Goal: Use online tool/utility: Utilize a website feature to perform a specific function

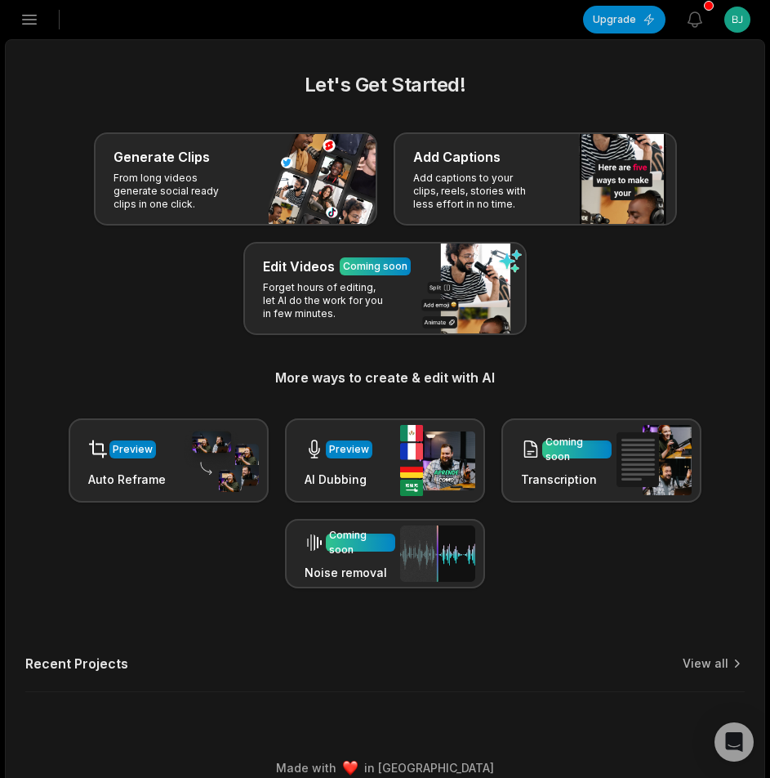
click at [25, 29] on button "Open sidebar" at bounding box center [29, 20] width 36 height 36
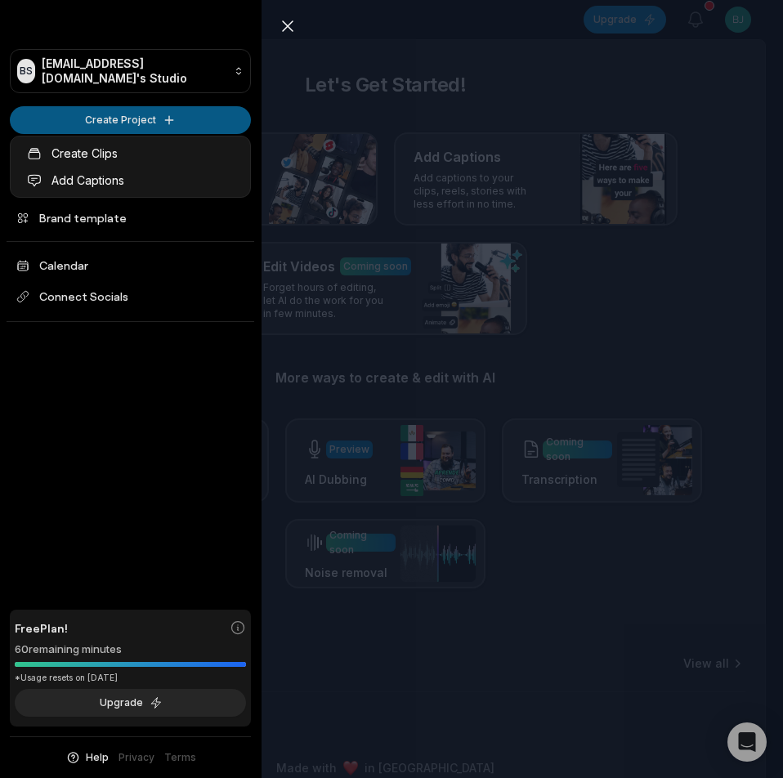
click at [61, 105] on html "BS Bjkzpa@telegmail.com's Studio Create Project Home Projects Brand template Ca…" at bounding box center [391, 389] width 783 height 778
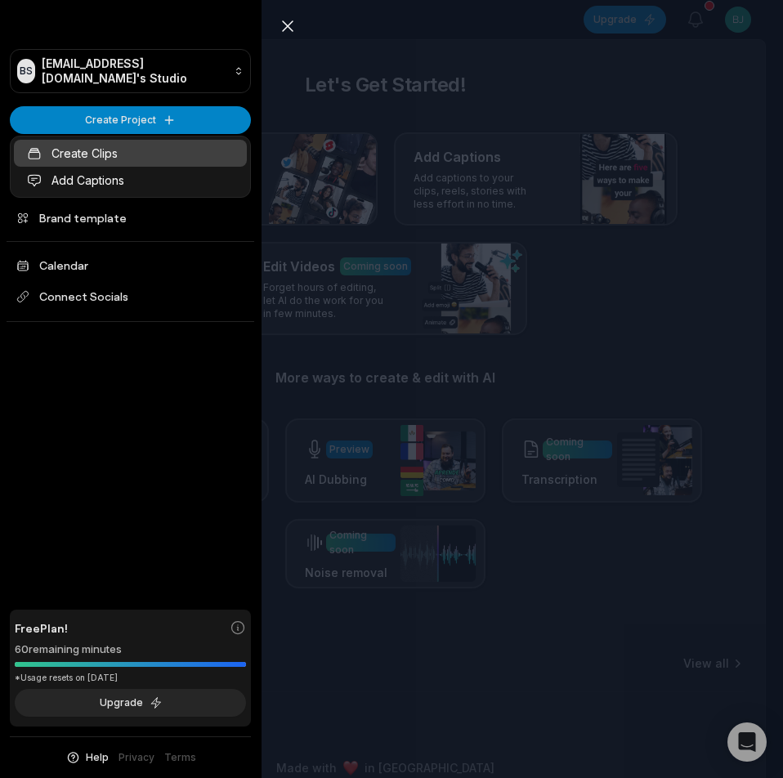
drag, startPoint x: 80, startPoint y: 149, endPoint x: 148, endPoint y: 151, distance: 67.8
click at [80, 149] on link "Create Clips" at bounding box center [130, 153] width 233 height 27
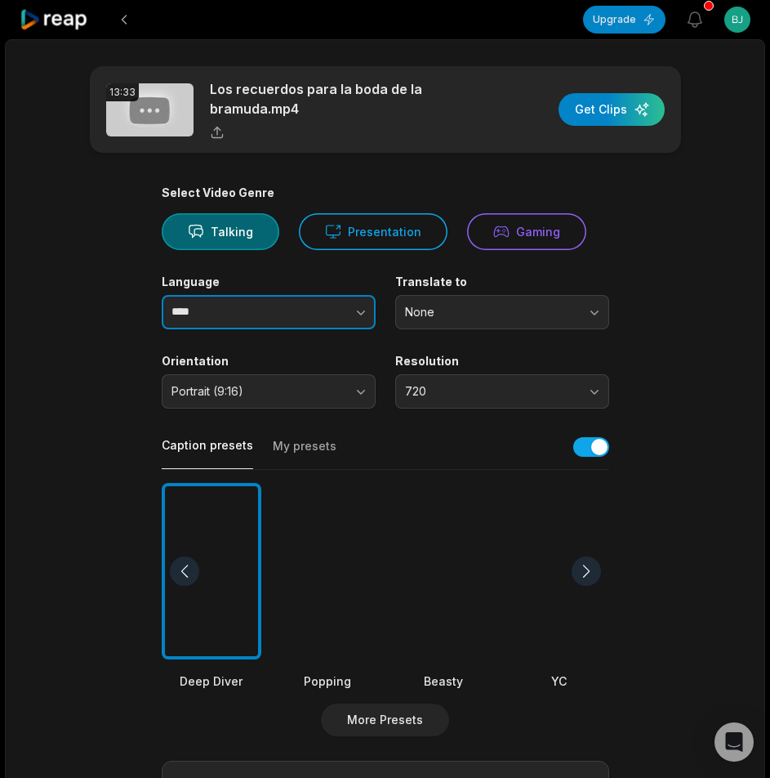
click at [233, 313] on input "****" at bounding box center [269, 312] width 214 height 34
click at [323, 312] on button "button" at bounding box center [328, 312] width 93 height 34
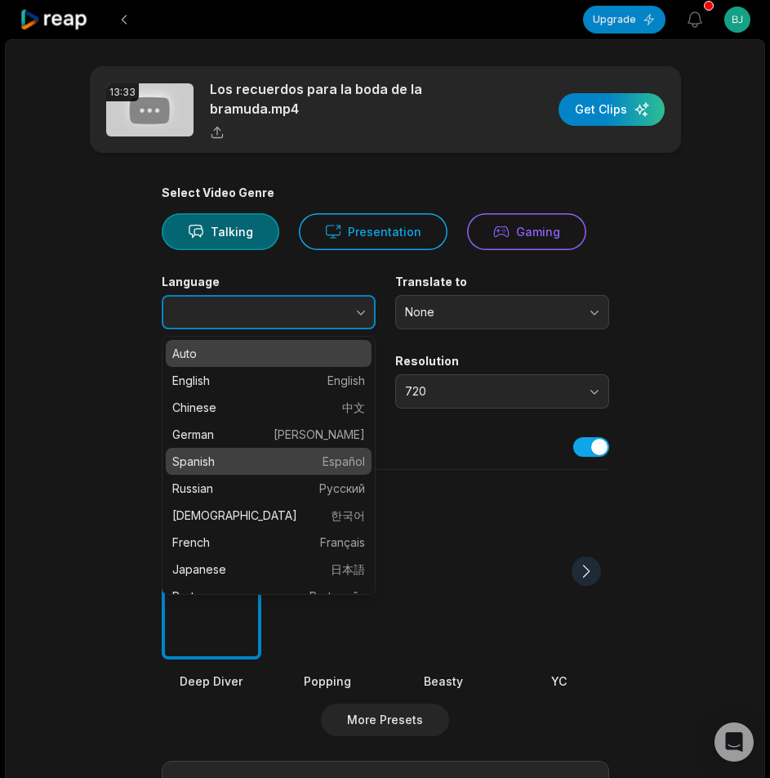
type input "*******"
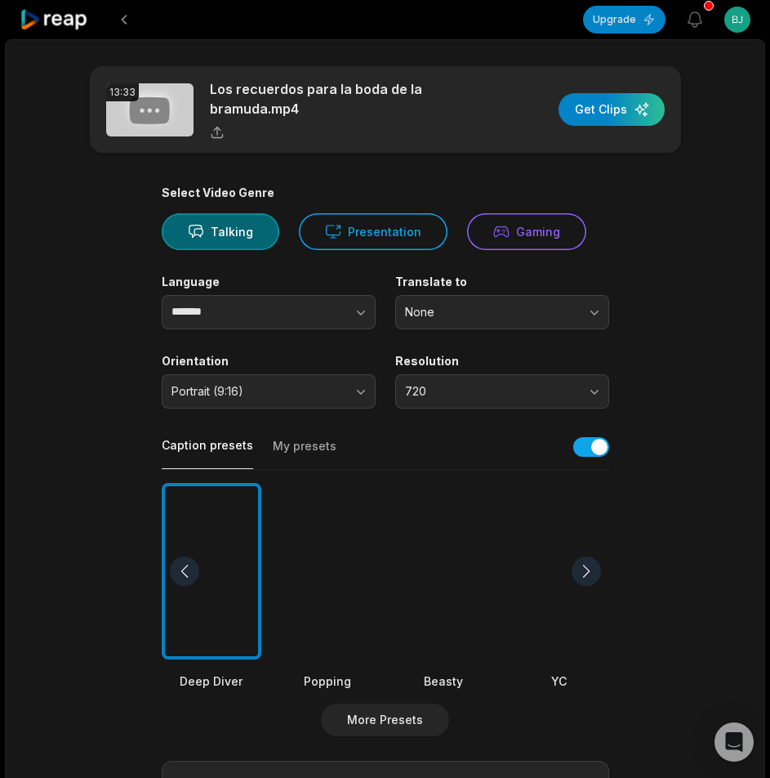
click at [424, 558] on div at bounding box center [444, 571] width 100 height 177
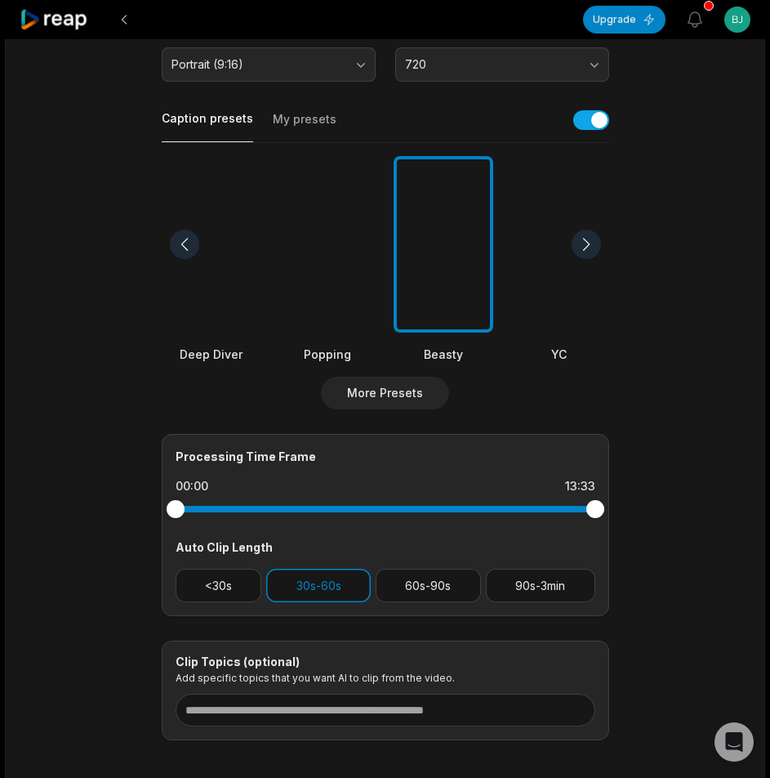
scroll to position [407, 0]
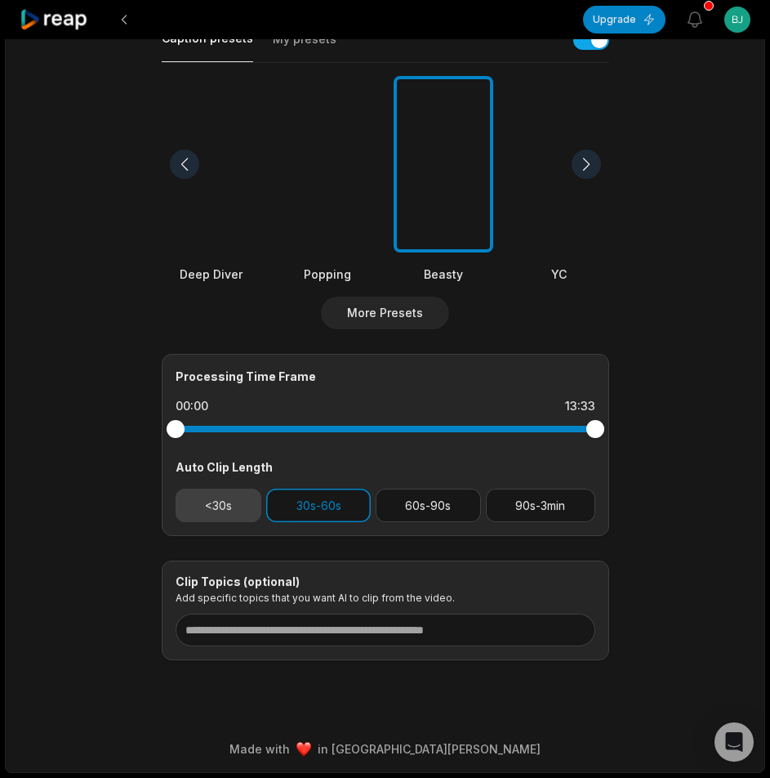
click at [234, 504] on button "<30s" at bounding box center [219, 504] width 87 height 33
click at [322, 507] on button "30s-60s" at bounding box center [318, 504] width 105 height 33
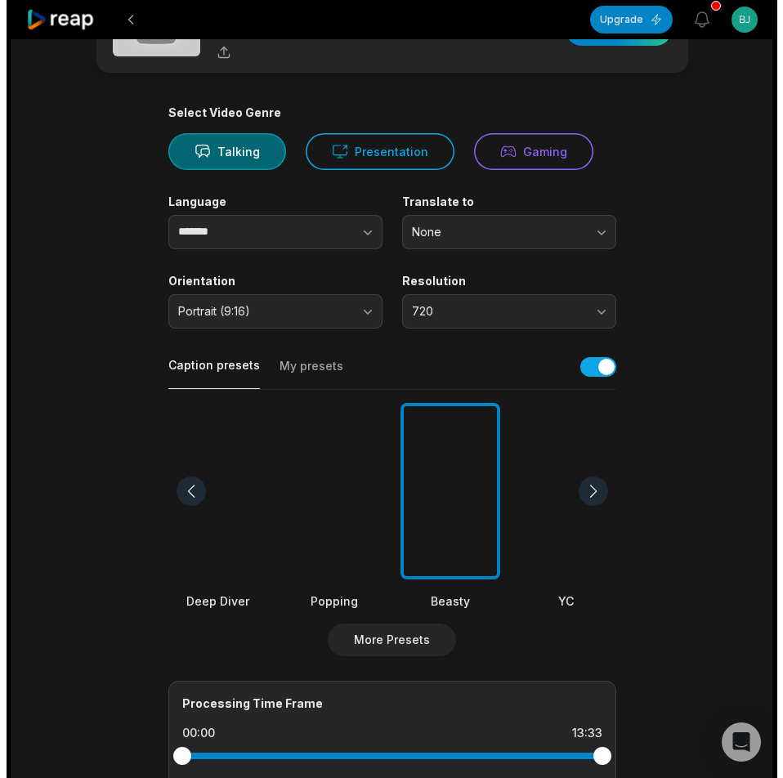
scroll to position [0, 0]
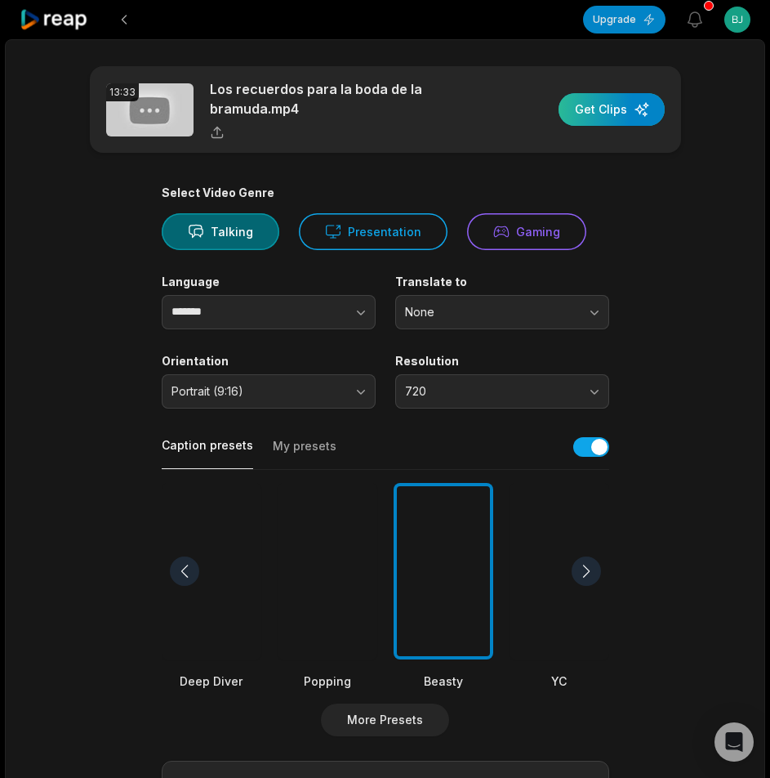
click at [594, 110] on div "button" at bounding box center [612, 109] width 106 height 33
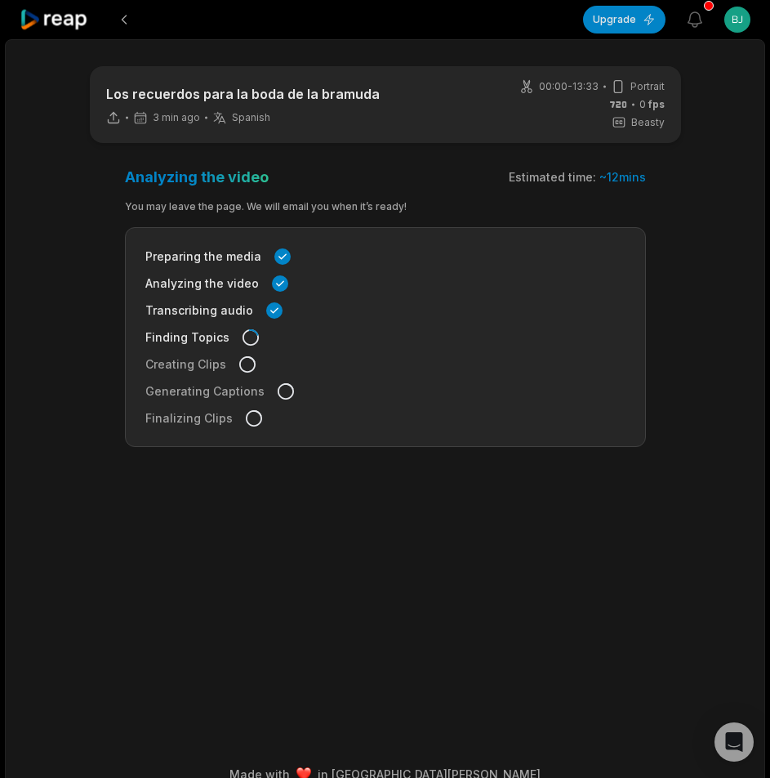
click at [65, 432] on main "Los recuerdos para la boda de la bramuda 3 min ago Spanish es 00:00 - 13:33 Por…" at bounding box center [385, 372] width 759 height 613
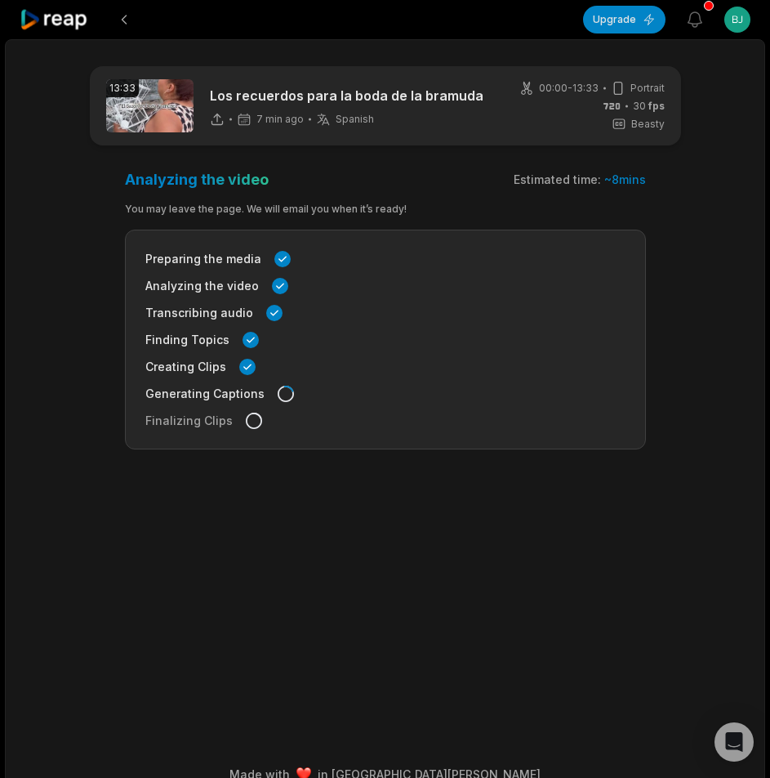
click at [61, 236] on main "13:33 Los recuerdos para la boda de la bramuda 7 min ago Spanish es 00:00 - 13:…" at bounding box center [385, 372] width 759 height 613
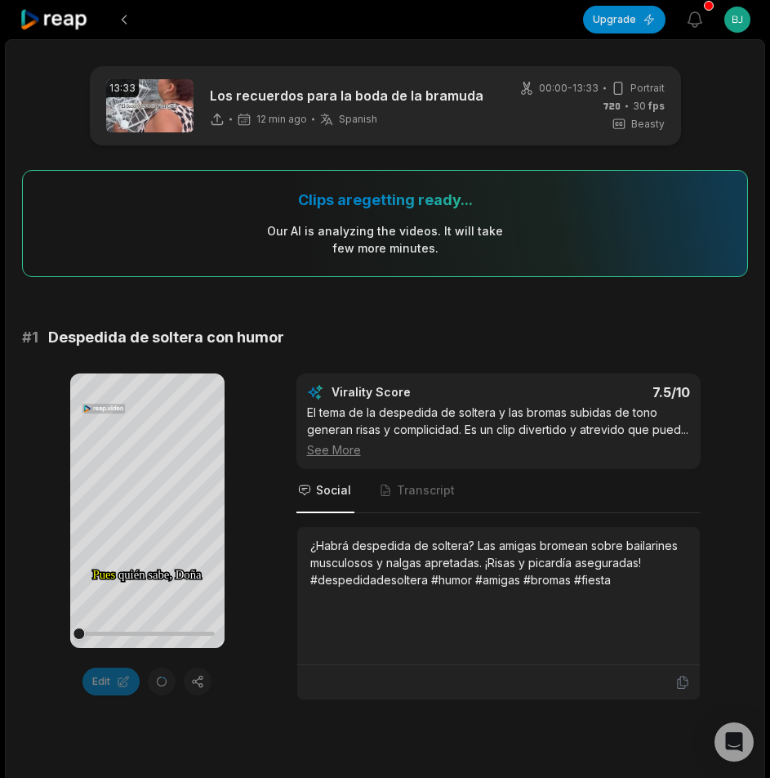
click at [47, 31] on div at bounding box center [55, 19] width 70 height 39
click at [48, 23] on icon at bounding box center [54, 20] width 69 height 22
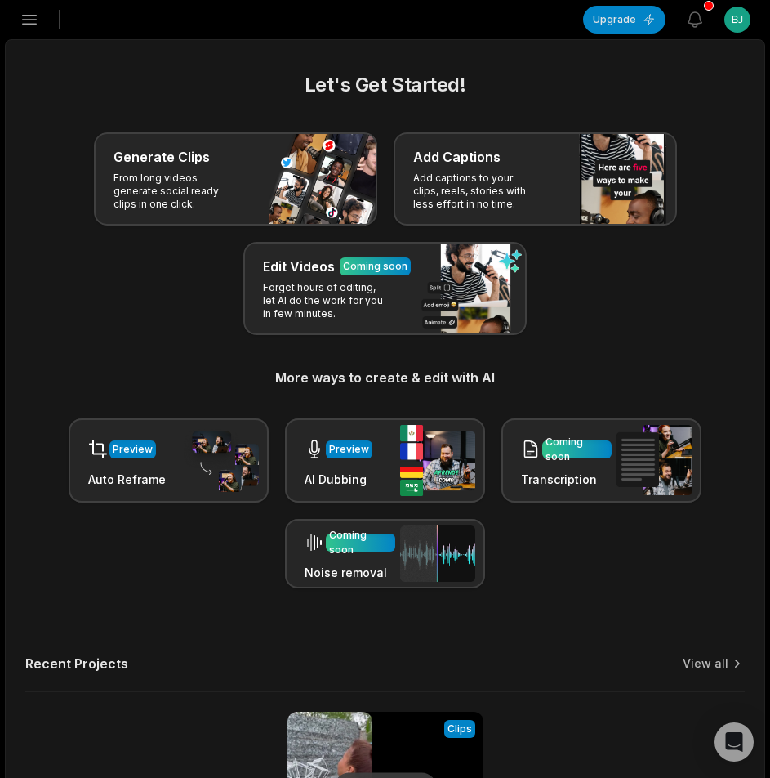
click at [44, 23] on button "Open sidebar" at bounding box center [29, 20] width 36 height 36
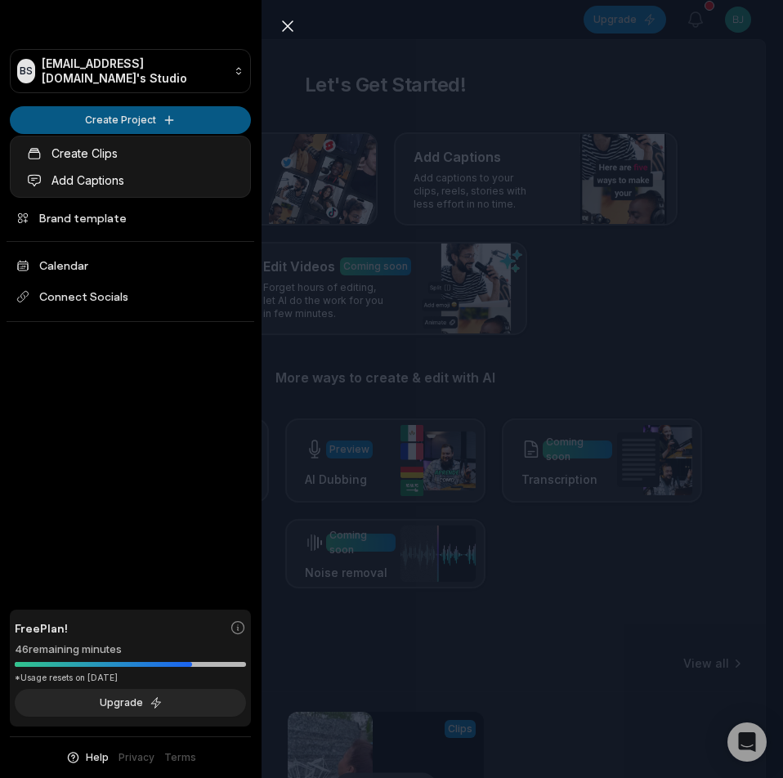
click at [73, 119] on html "BS Bjkzpa@telegmail.com's Studio Create Project Home Projects Brand template Ca…" at bounding box center [391, 389] width 783 height 778
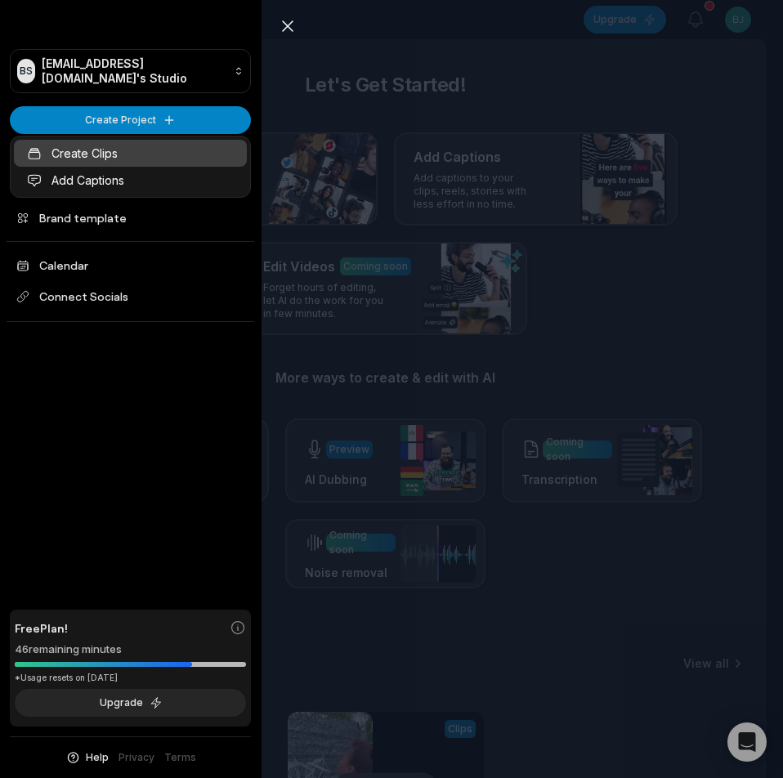
click at [119, 149] on link "Create Clips" at bounding box center [130, 153] width 233 height 27
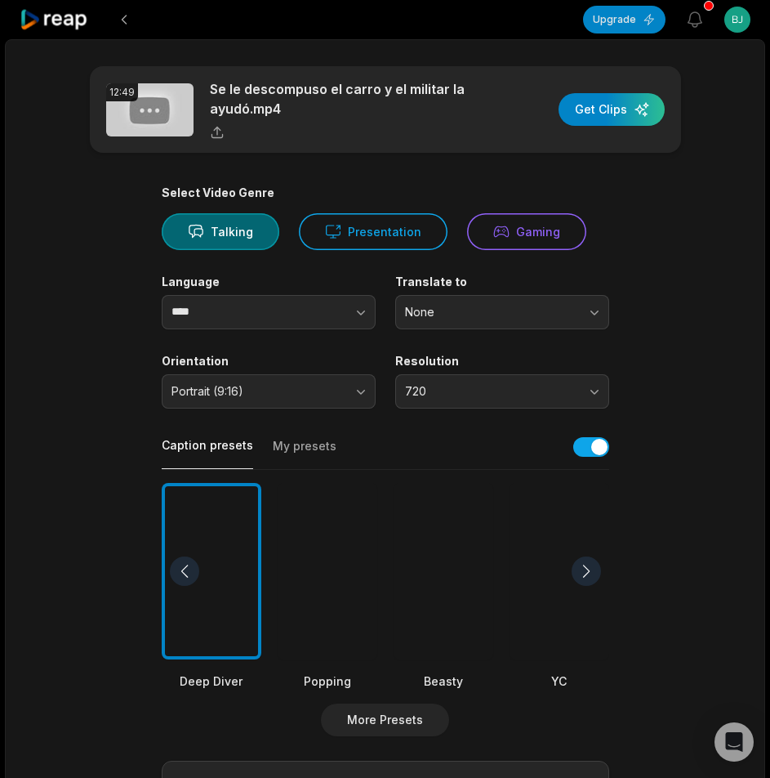
click at [440, 579] on div at bounding box center [444, 571] width 100 height 177
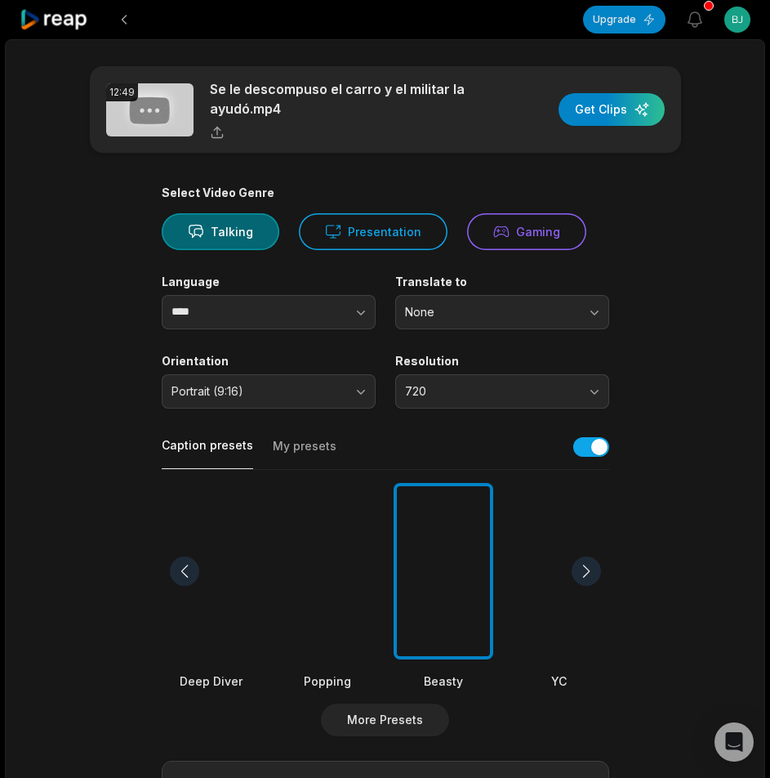
scroll to position [327, 0]
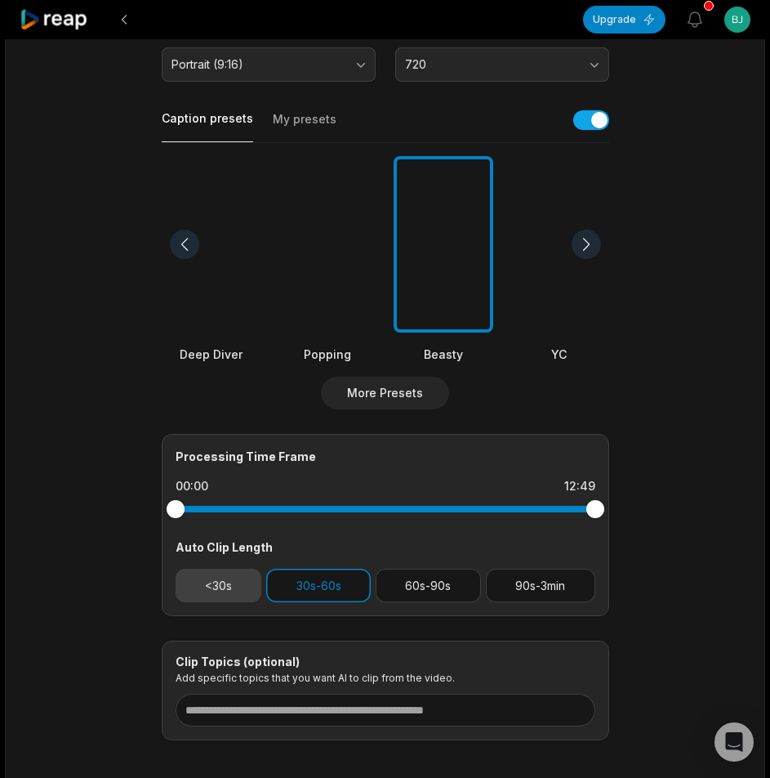
click at [230, 591] on button "<30s" at bounding box center [219, 585] width 87 height 33
click at [336, 585] on button "30s-60s" at bounding box center [318, 585] width 105 height 33
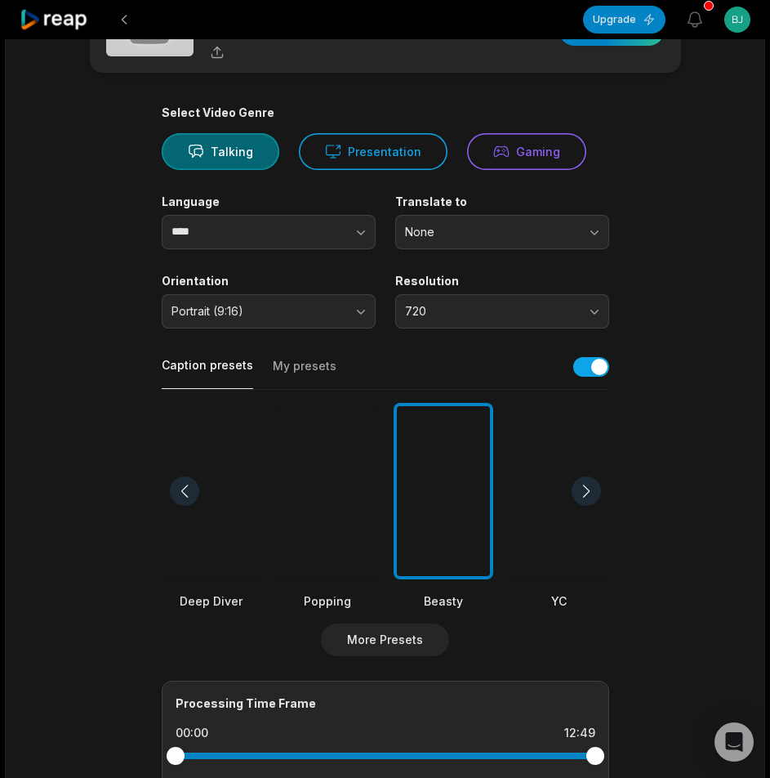
scroll to position [0, 0]
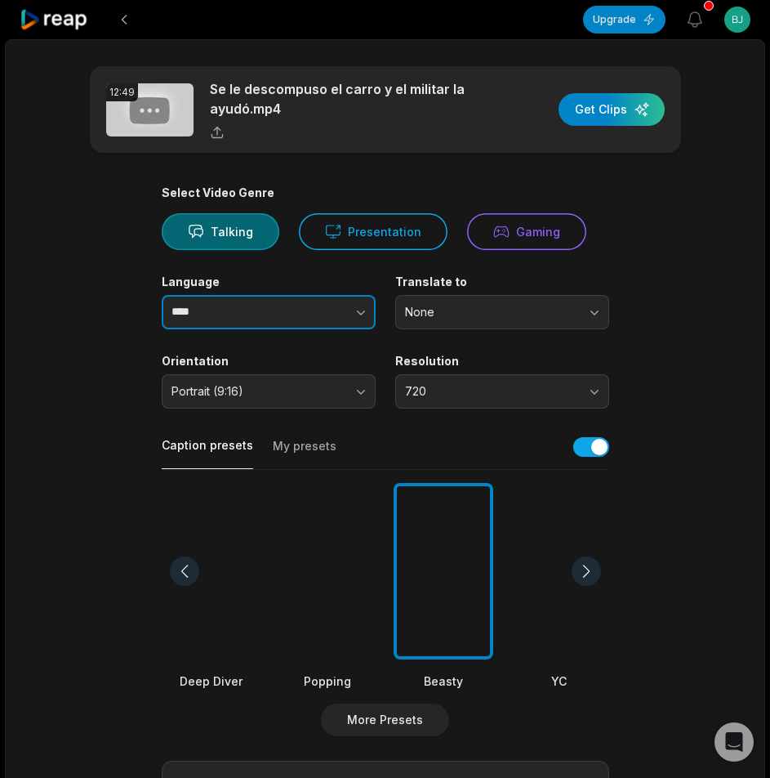
click at [329, 317] on button "button" at bounding box center [328, 312] width 93 height 34
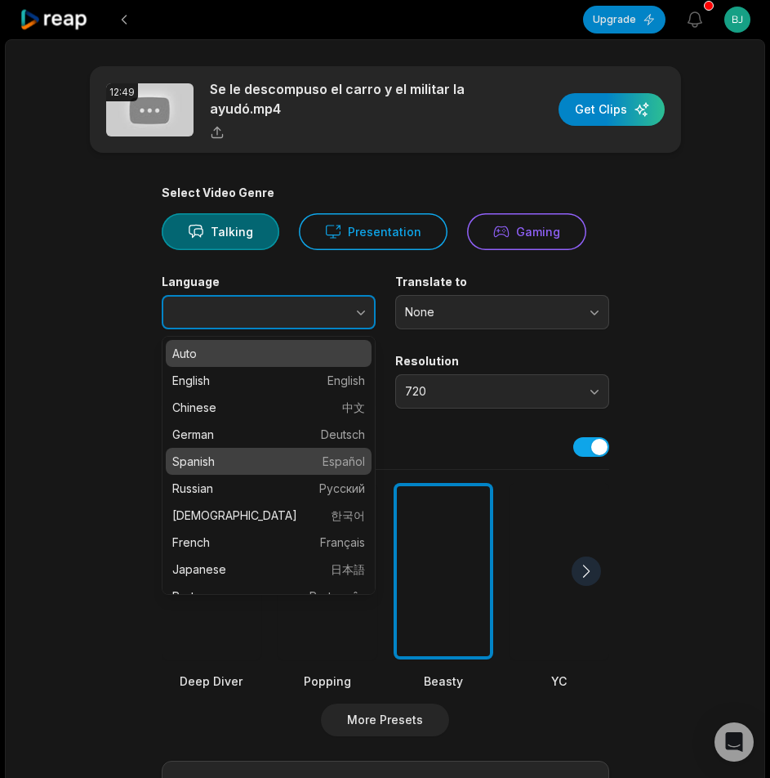
type input "*******"
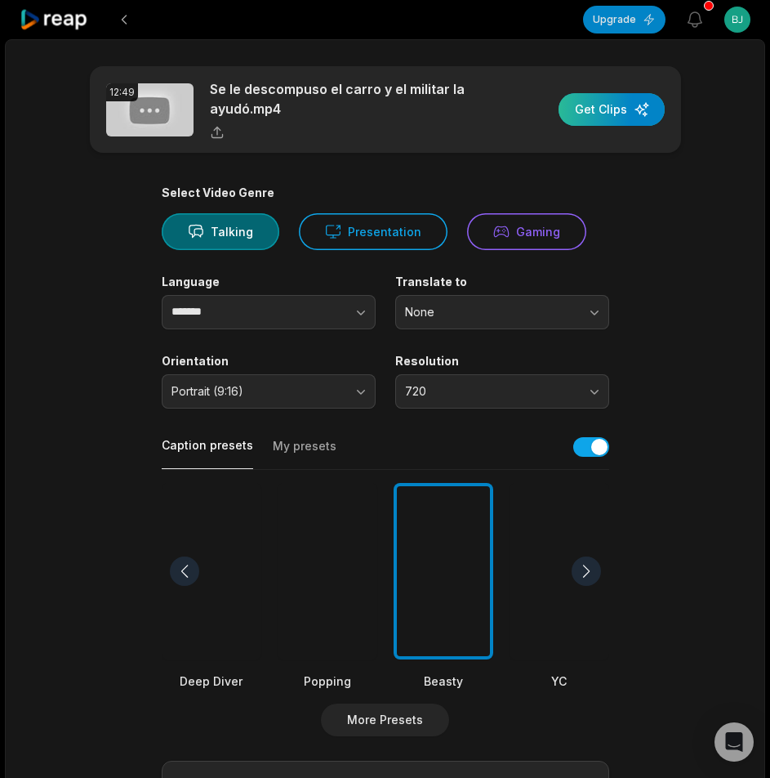
click at [616, 112] on div "button" at bounding box center [612, 109] width 106 height 33
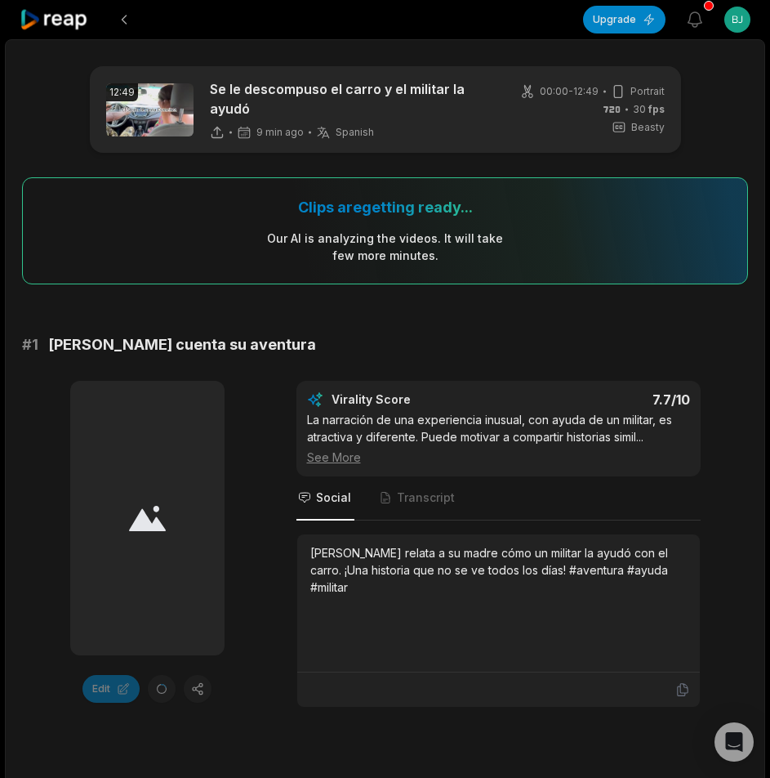
click at [56, 27] on icon at bounding box center [54, 20] width 69 height 22
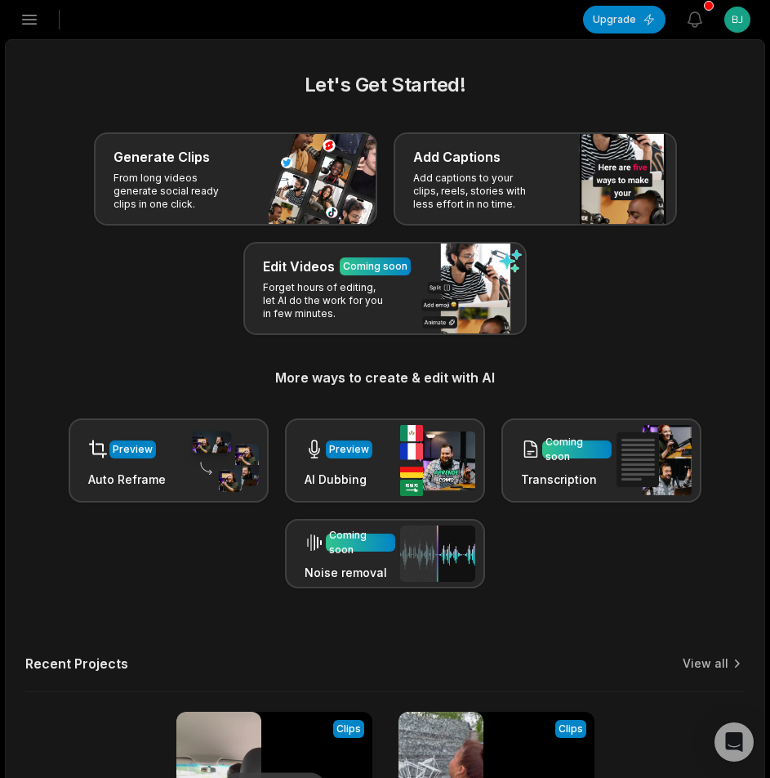
click at [38, 28] on icon "button" at bounding box center [30, 20] width 20 height 20
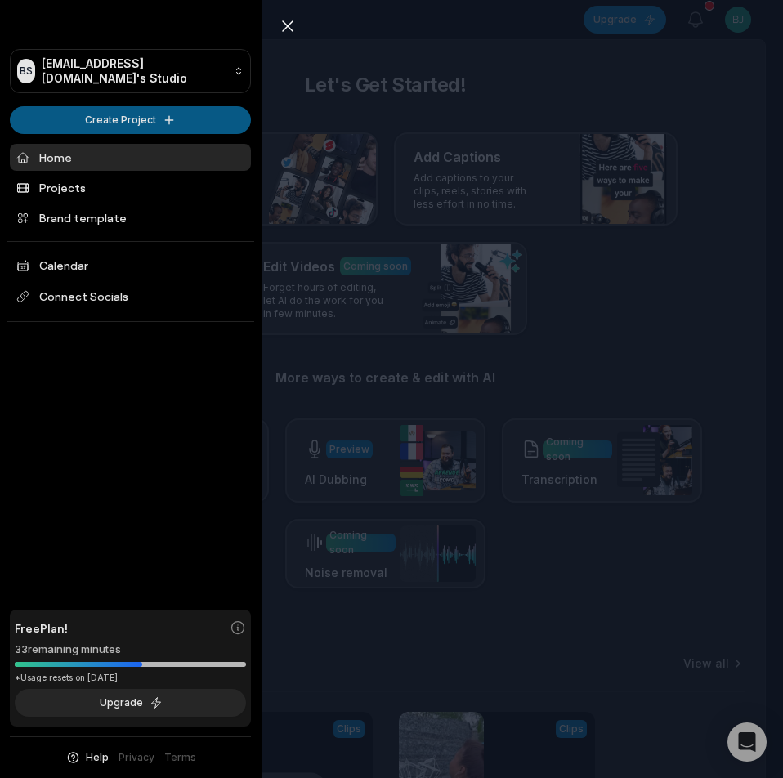
click at [53, 110] on html "BS Bjkzpa@telegmail.com's Studio Create Project Home Projects Brand template Ca…" at bounding box center [391, 389] width 783 height 778
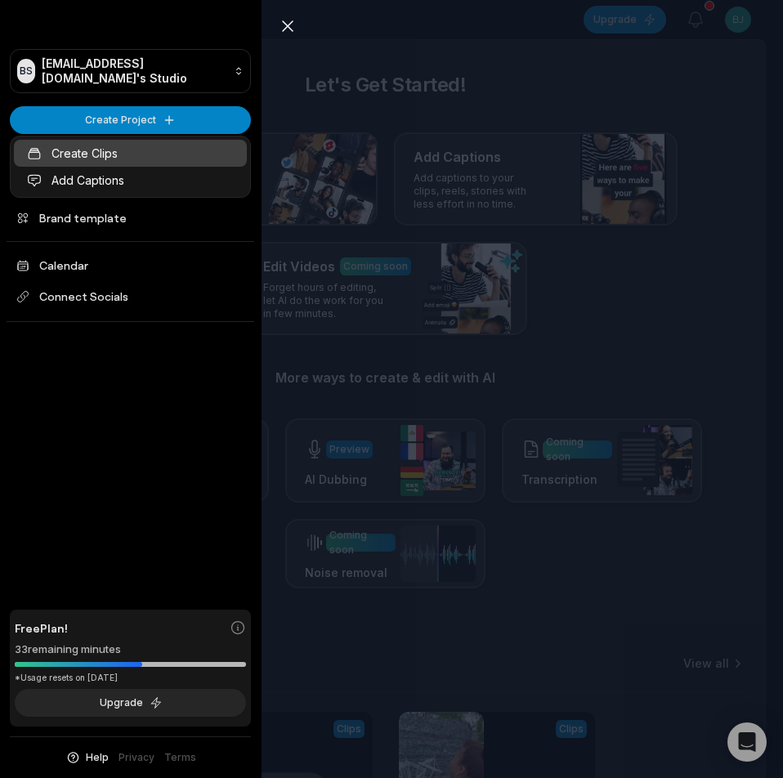
drag, startPoint x: 56, startPoint y: 149, endPoint x: 164, endPoint y: 148, distance: 107.8
click at [56, 149] on link "Create Clips" at bounding box center [130, 153] width 233 height 27
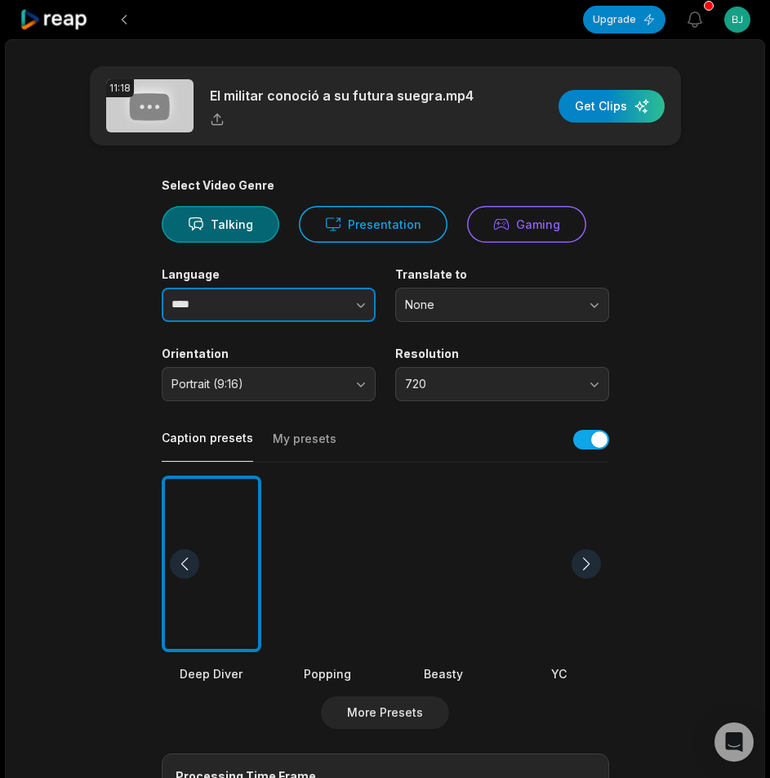
drag, startPoint x: 235, startPoint y: 317, endPoint x: 289, endPoint y: 314, distance: 54.0
click at [235, 317] on input "****" at bounding box center [269, 305] width 214 height 34
click at [303, 312] on button "button" at bounding box center [328, 305] width 93 height 34
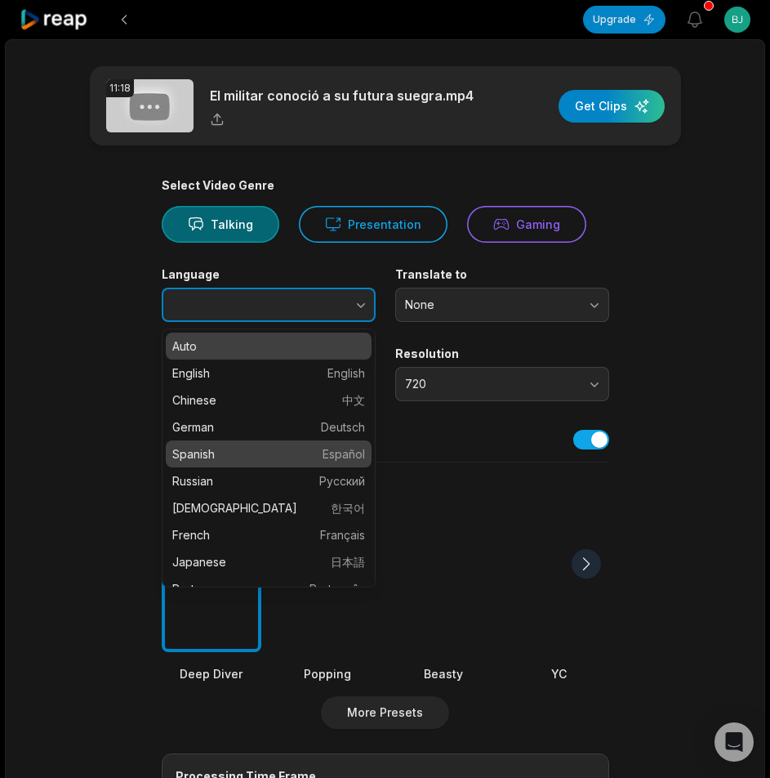
type input "*******"
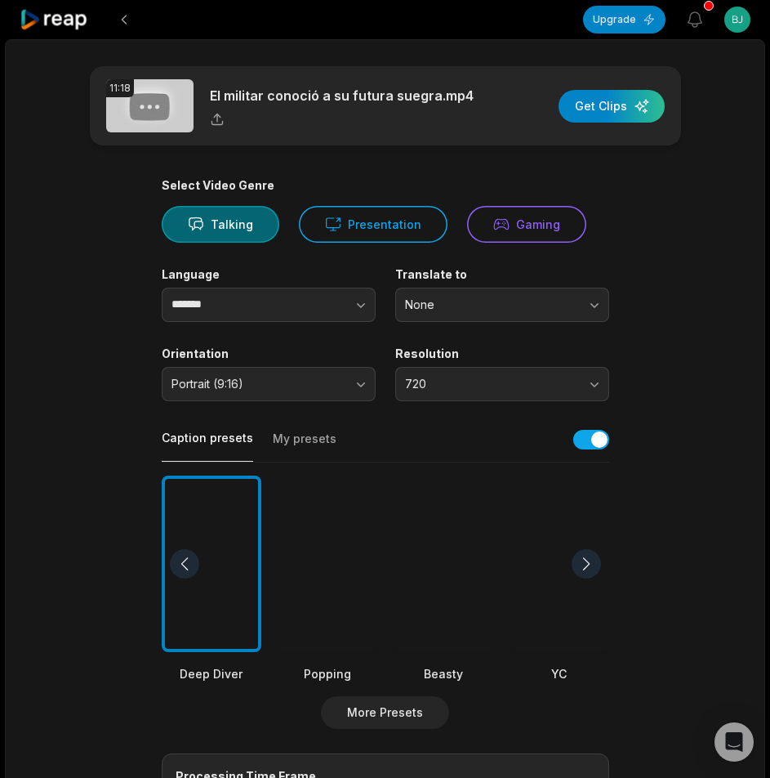
click at [459, 538] on div at bounding box center [444, 563] width 100 height 177
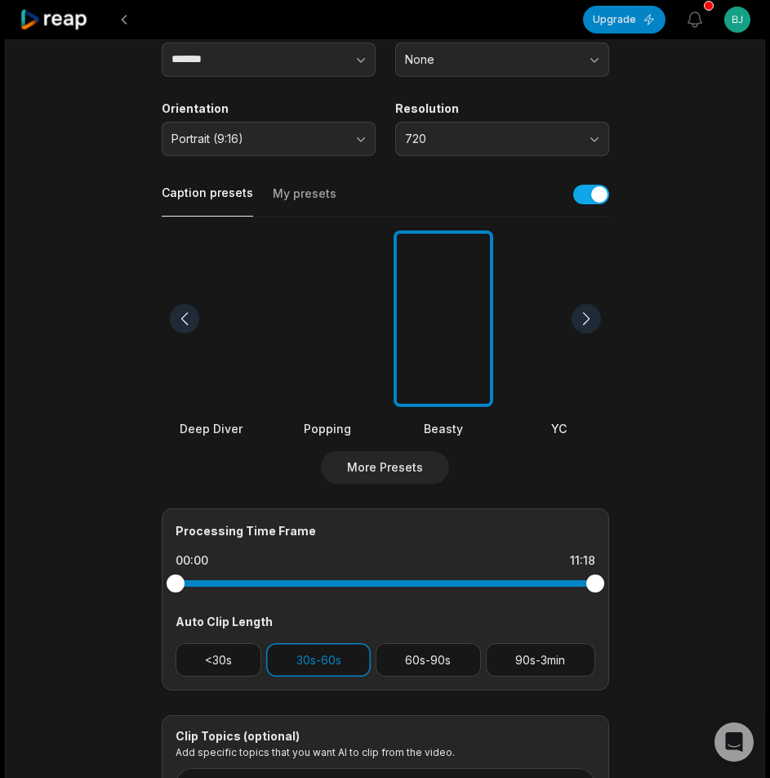
scroll to position [399, 0]
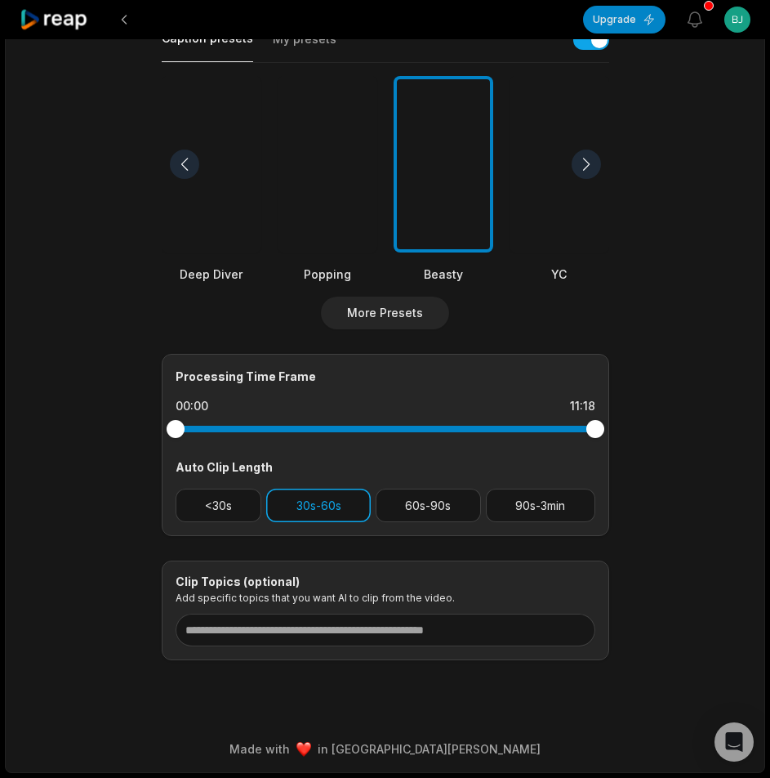
drag, startPoint x: 219, startPoint y: 514, endPoint x: 285, endPoint y: 511, distance: 66.2
click at [221, 515] on button "<30s" at bounding box center [219, 504] width 87 height 33
click at [288, 510] on button "30s-60s" at bounding box center [318, 504] width 105 height 33
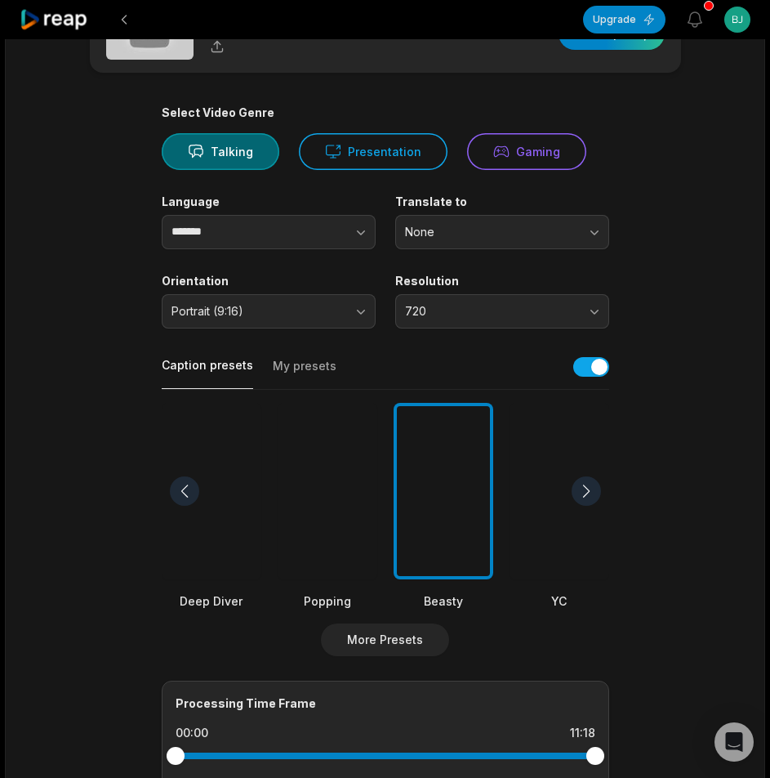
scroll to position [0, 0]
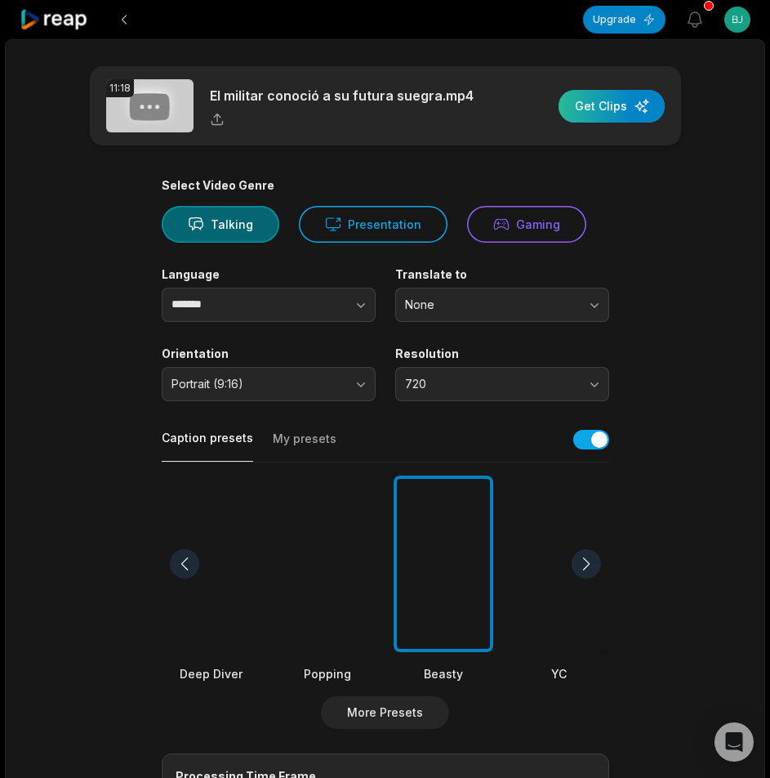
click at [596, 106] on div "button" at bounding box center [612, 106] width 106 height 33
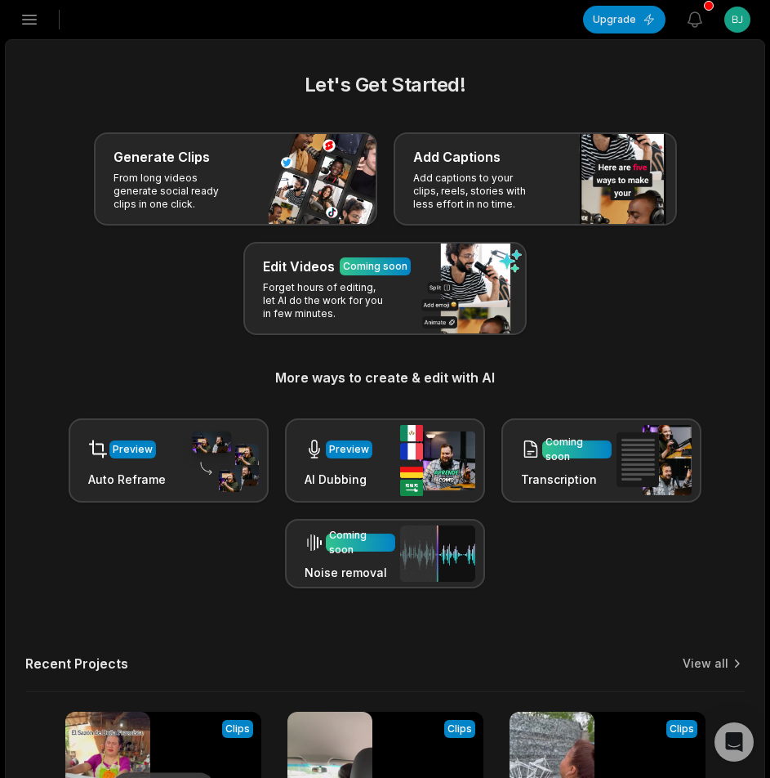
click at [31, 24] on icon "button" at bounding box center [30, 20] width 14 height 9
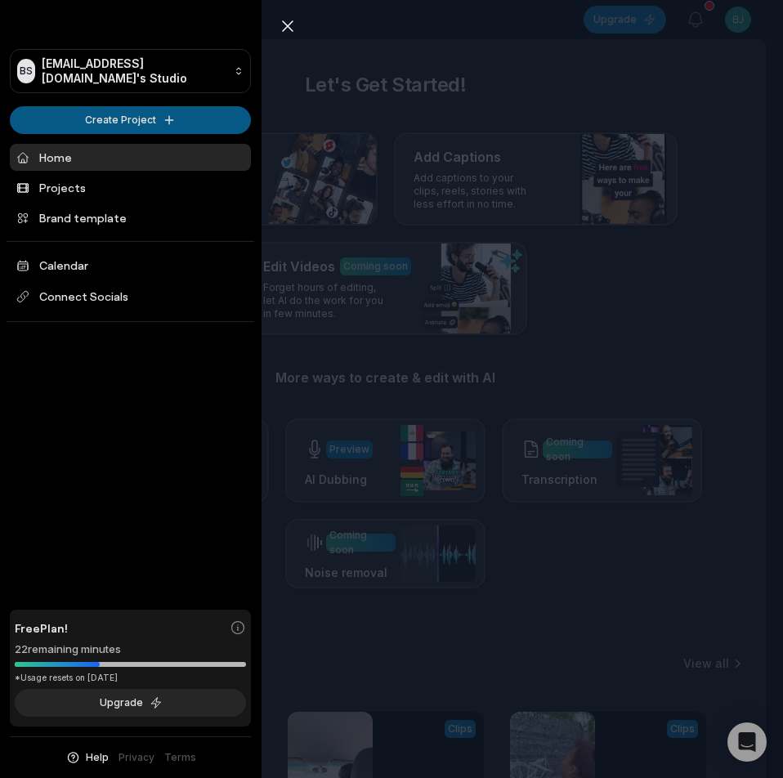
click at [82, 113] on html "BS [EMAIL_ADDRESS][DOMAIN_NAME]'s Studio Create Project Home Projects Brand tem…" at bounding box center [391, 389] width 783 height 778
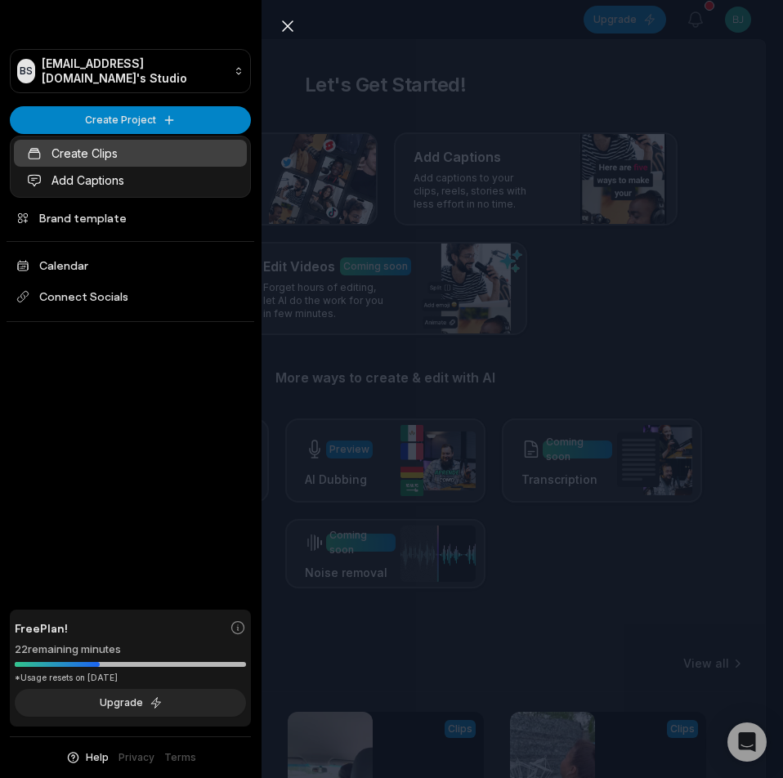
click at [107, 153] on link "Create Clips" at bounding box center [130, 153] width 233 height 27
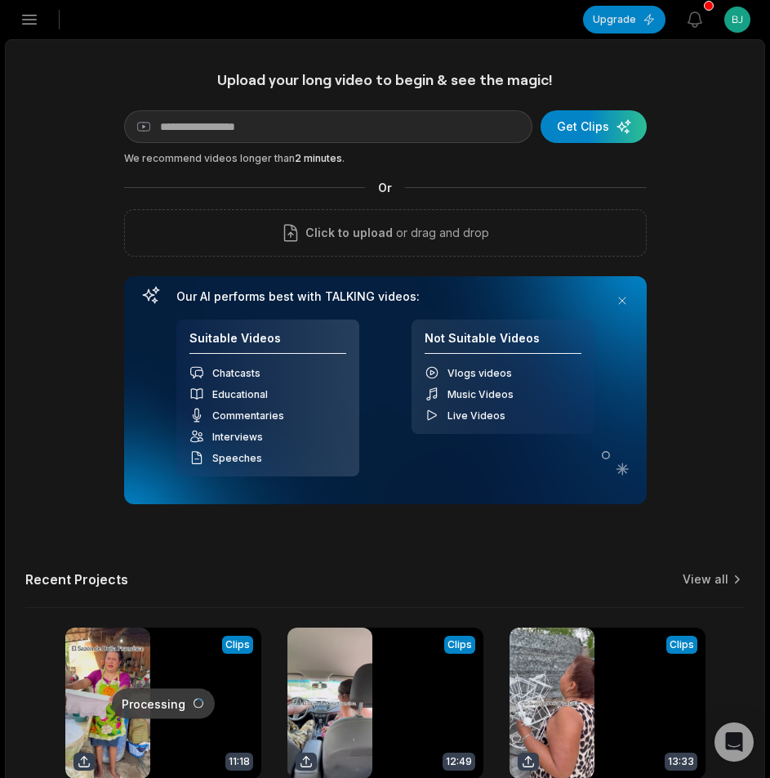
click at [277, 59] on main "Upload your long video to begin & see the magic! YouTube link Get Clips We reco…" at bounding box center [385, 457] width 759 height 834
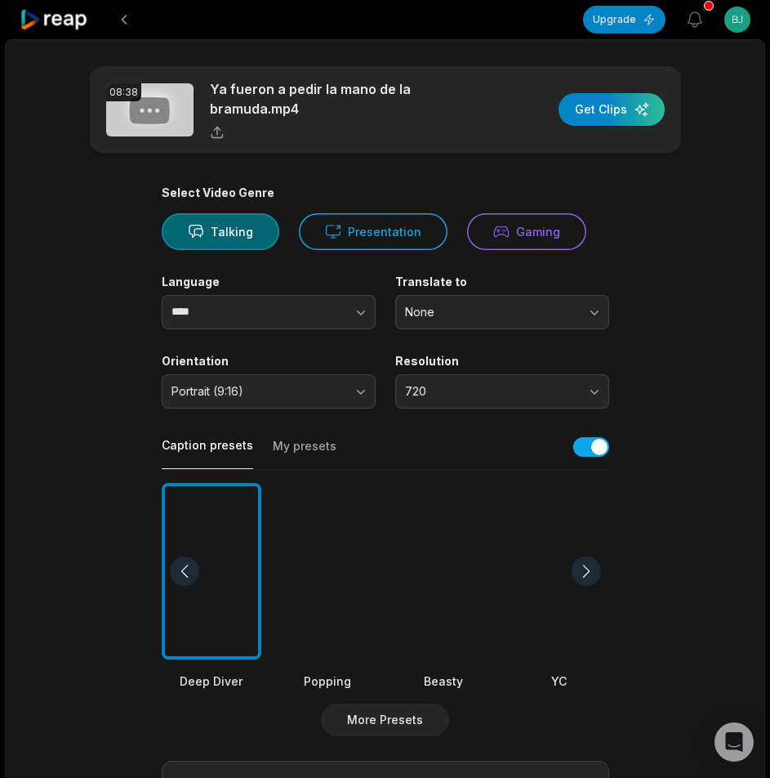
click at [426, 554] on div at bounding box center [444, 571] width 100 height 177
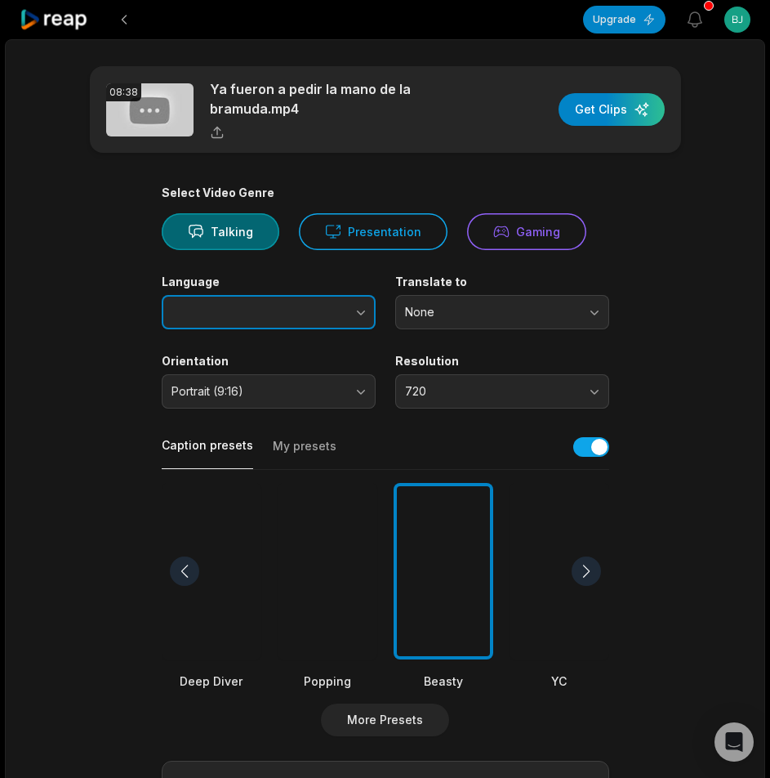
click at [338, 315] on button "button" at bounding box center [328, 312] width 93 height 34
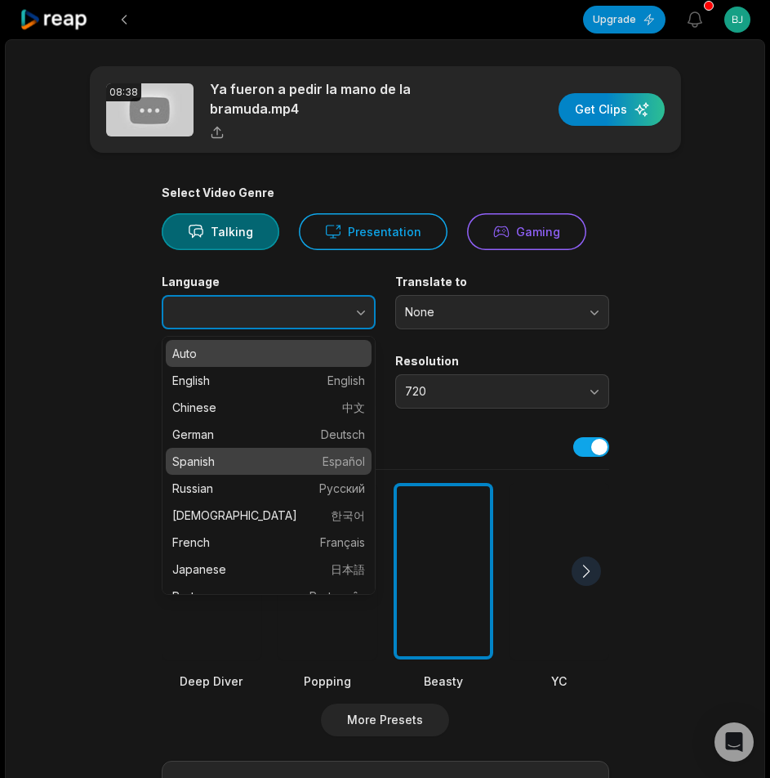
type input "*******"
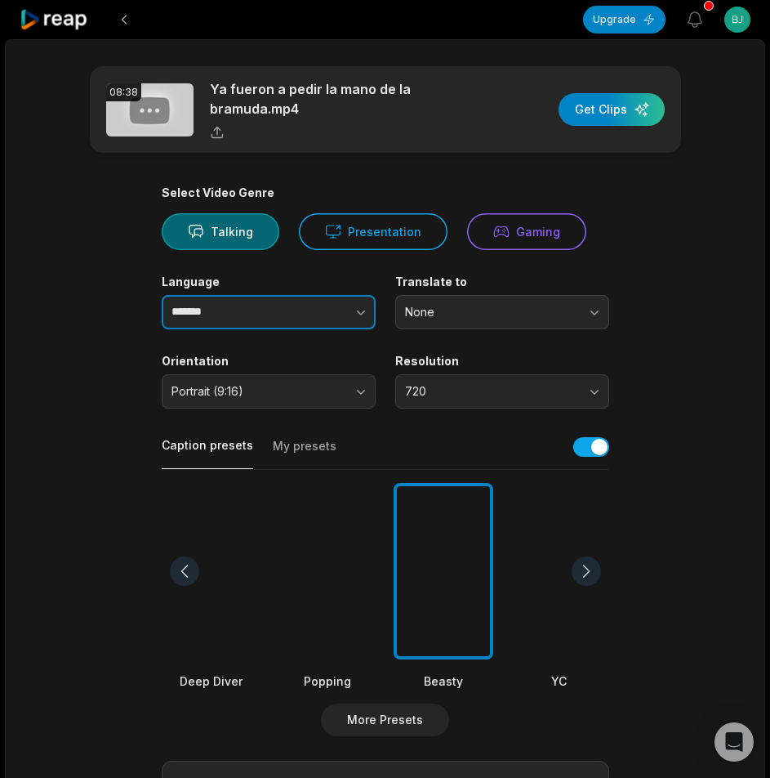
scroll to position [407, 0]
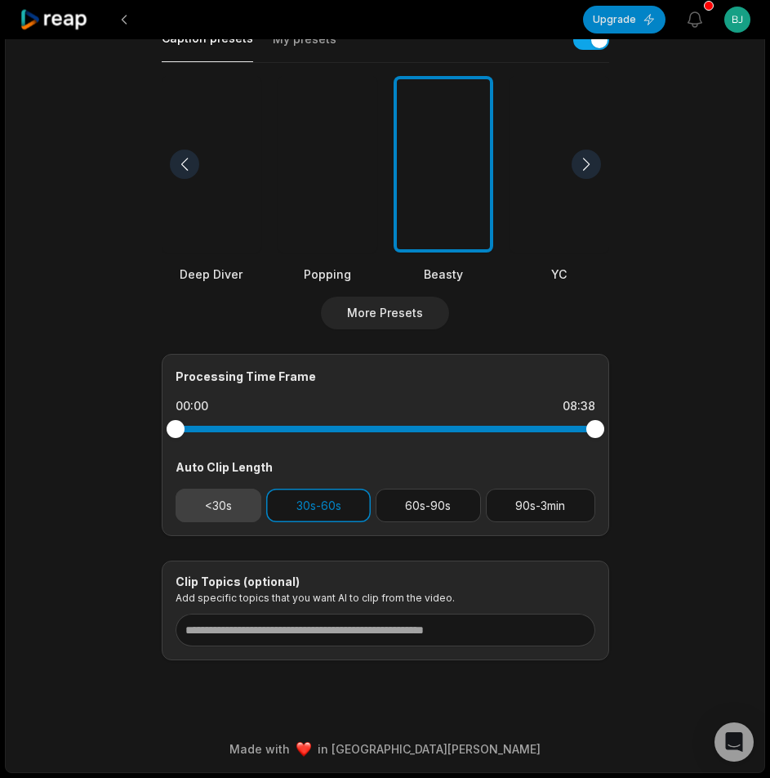
click at [218, 506] on button "<30s" at bounding box center [219, 504] width 87 height 33
click at [343, 506] on button "30s-60s" at bounding box center [318, 504] width 105 height 33
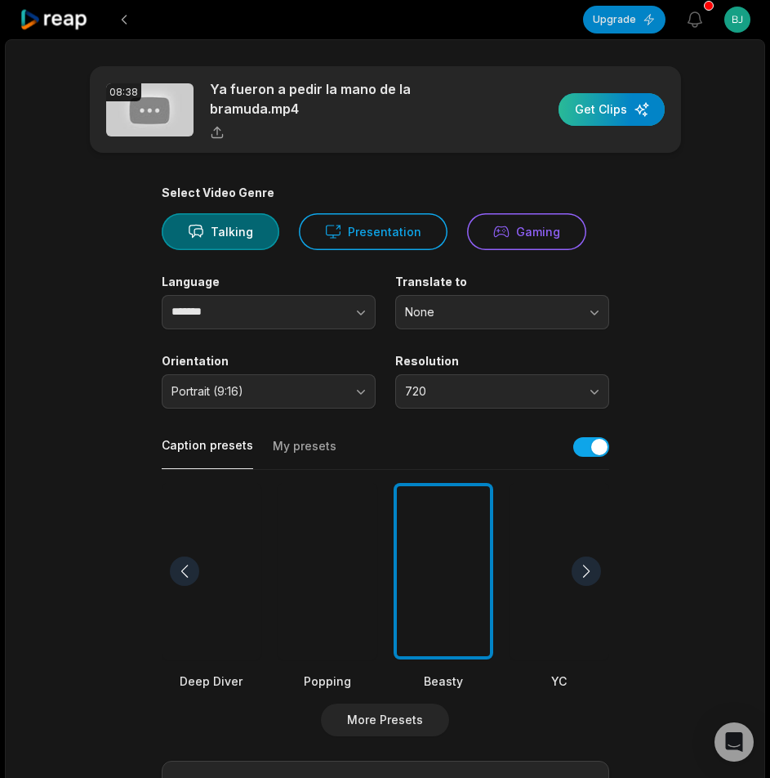
click at [611, 100] on div "button" at bounding box center [612, 109] width 106 height 33
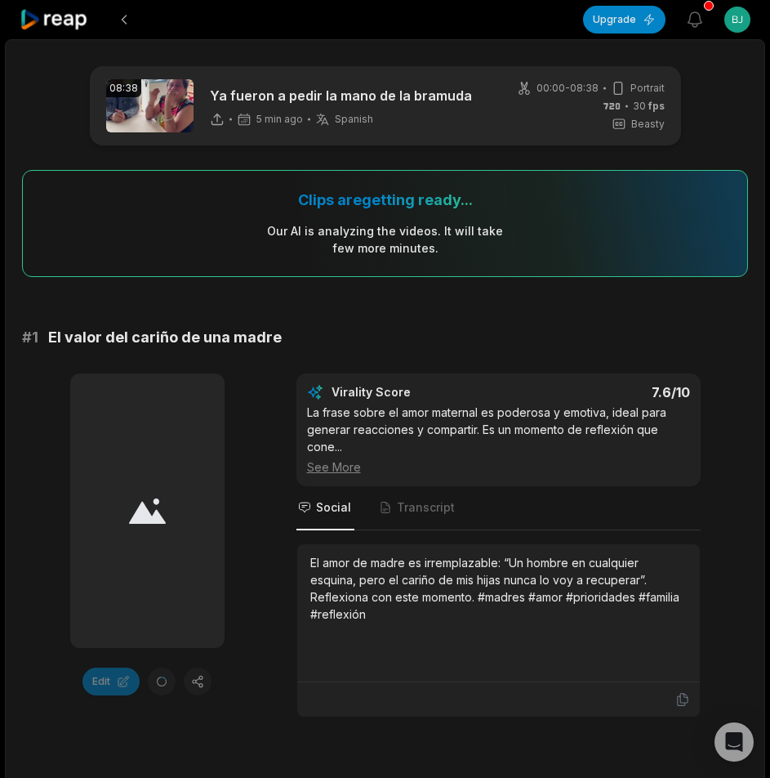
click at [29, 22] on icon at bounding box center [54, 20] width 69 height 22
